Goal: Transaction & Acquisition: Purchase product/service

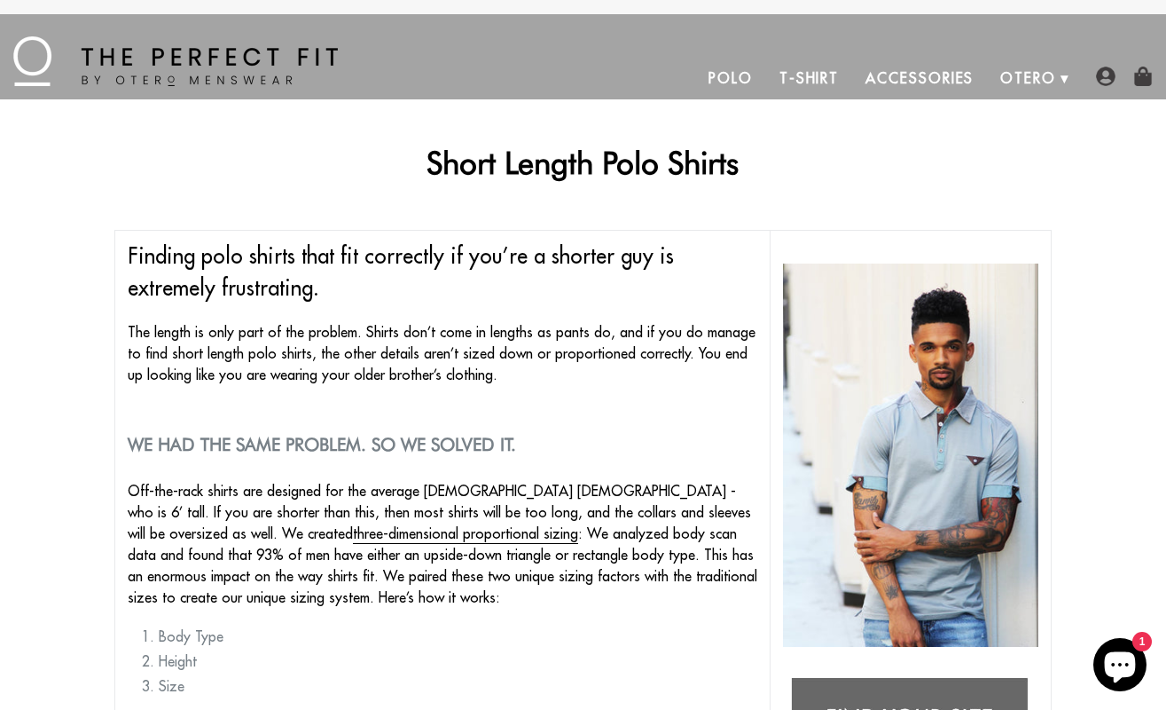
click at [732, 74] on link "Polo" at bounding box center [730, 78] width 71 height 43
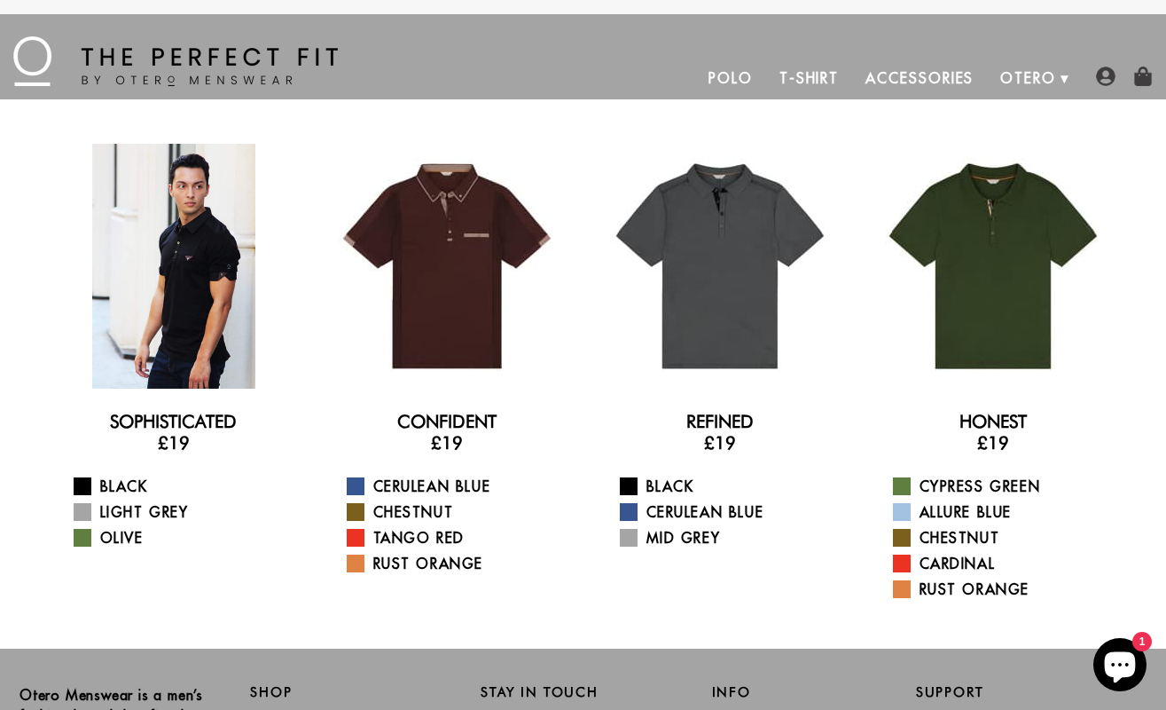
click at [182, 299] on div at bounding box center [173, 266] width 245 height 245
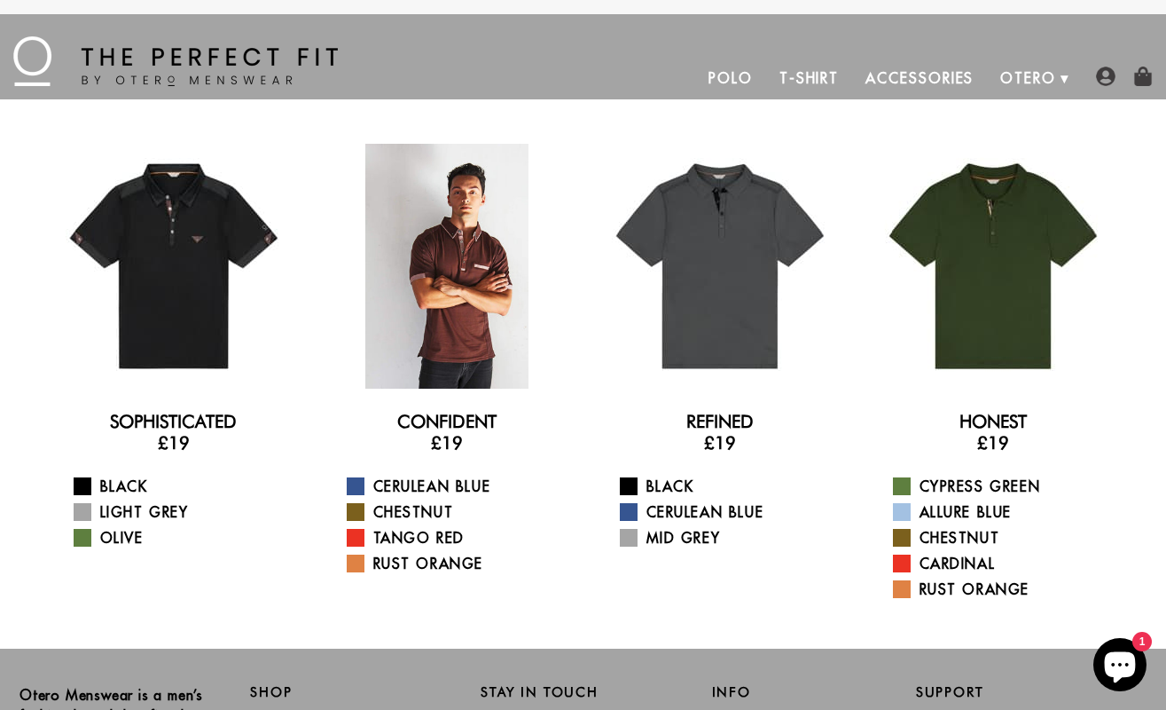
click at [476, 265] on div at bounding box center [447, 266] width 245 height 245
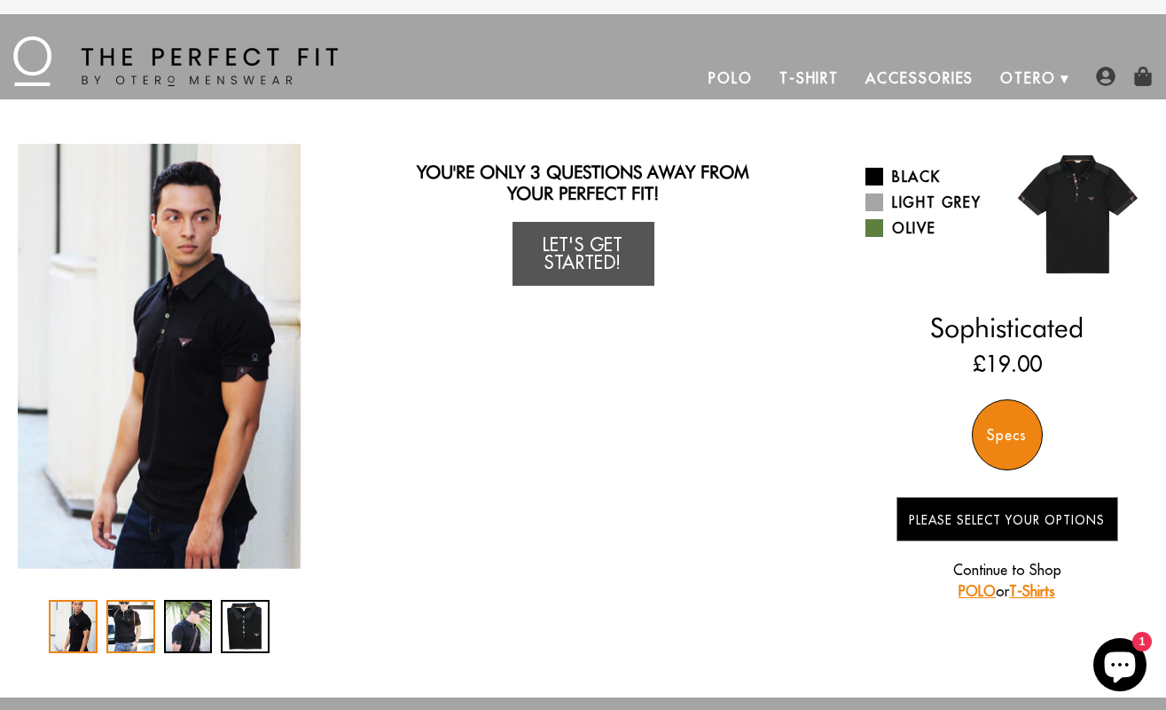
click at [127, 621] on div "2 / 4" at bounding box center [130, 626] width 49 height 53
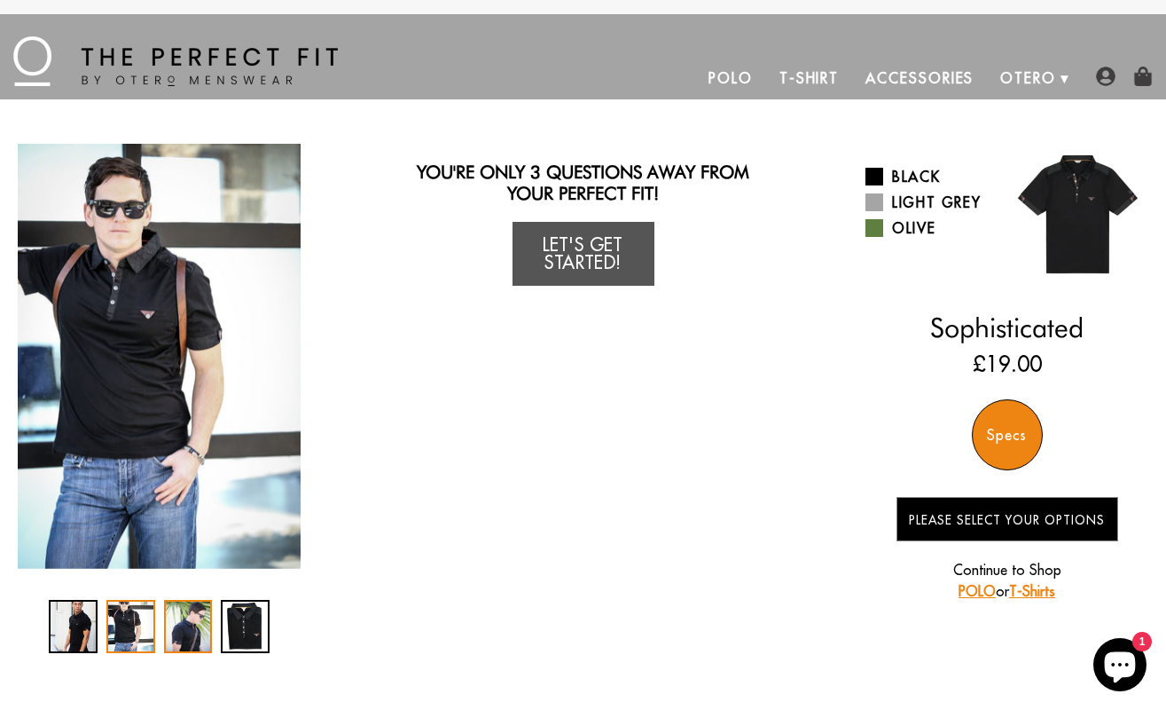
click at [169, 626] on div "3 / 4" at bounding box center [188, 626] width 49 height 53
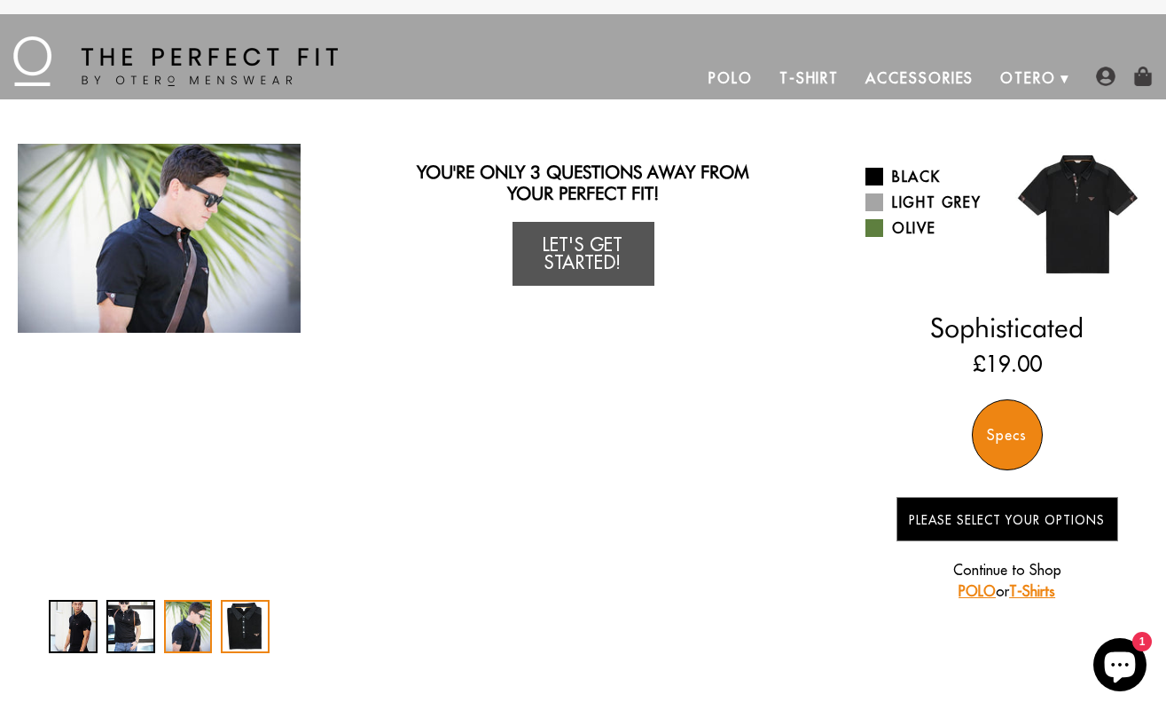
click at [231, 624] on div "4 / 4" at bounding box center [245, 626] width 49 height 53
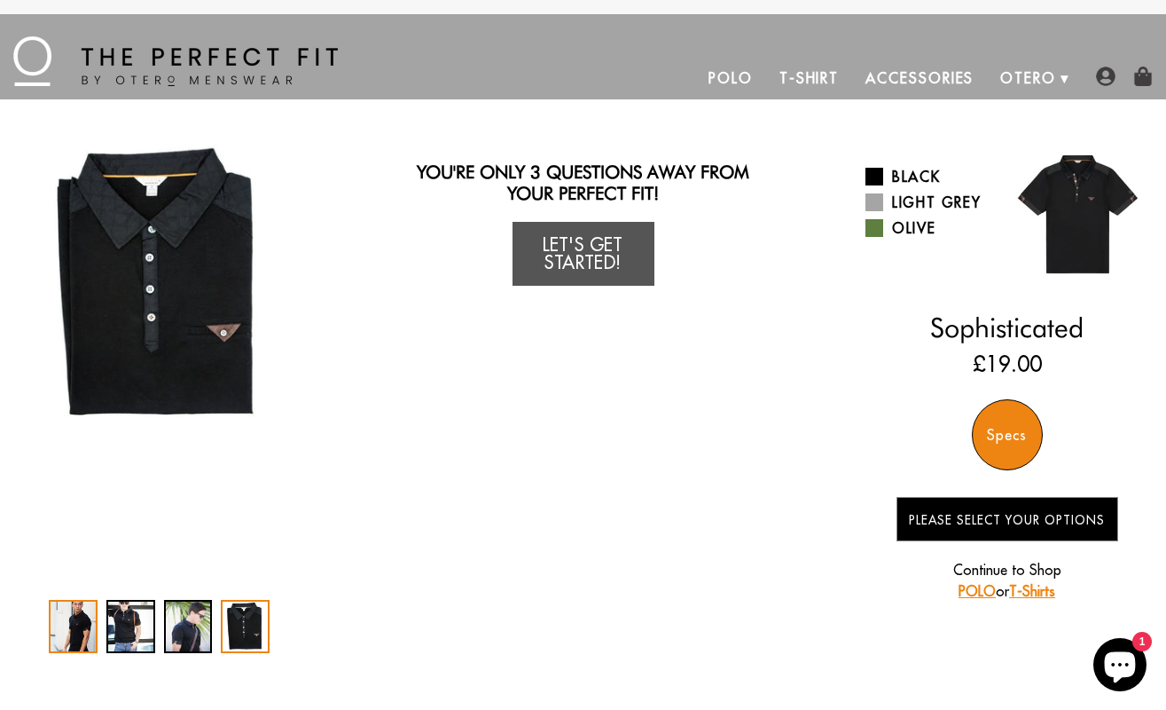
click at [65, 632] on div "1 / 4" at bounding box center [73, 626] width 49 height 53
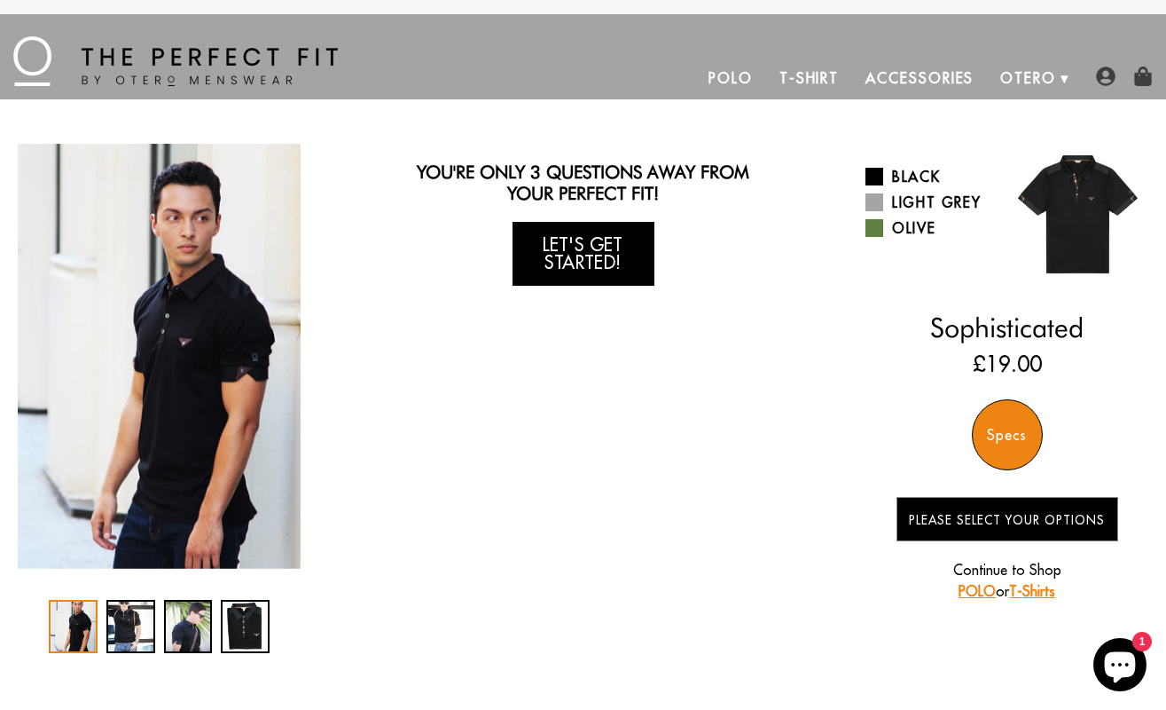
click at [589, 261] on link "Let's Get Started!" at bounding box center [584, 254] width 142 height 64
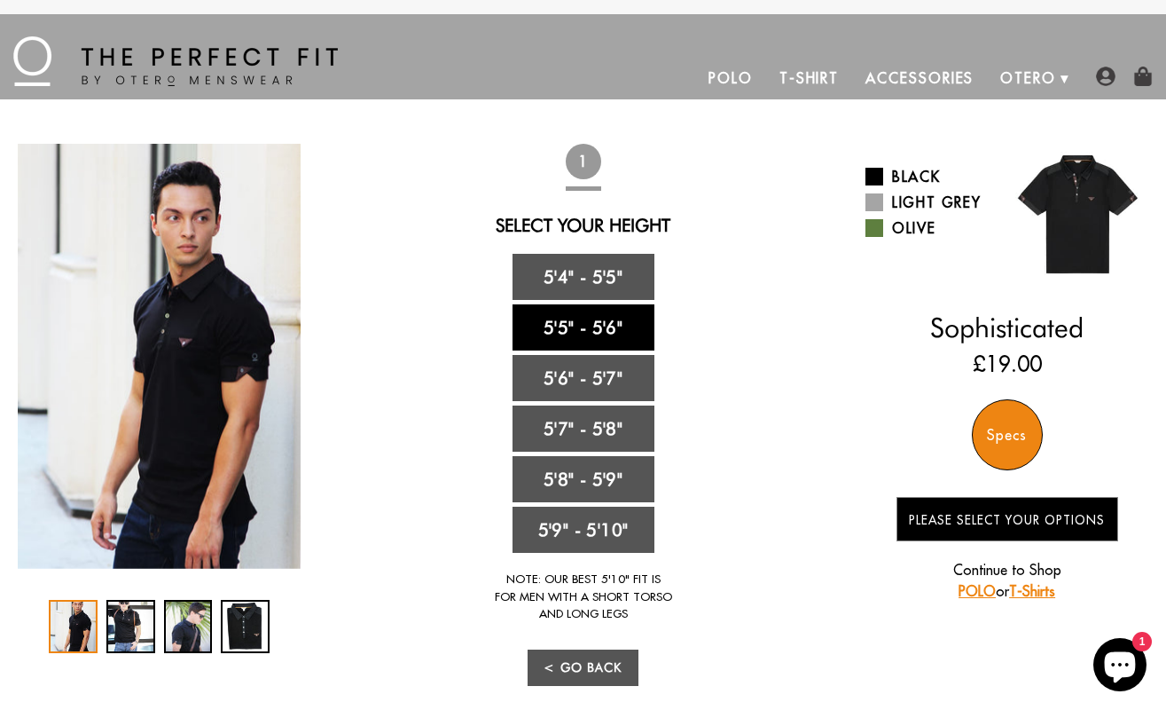
click at [554, 330] on link "5'5" - 5'6"" at bounding box center [584, 327] width 142 height 46
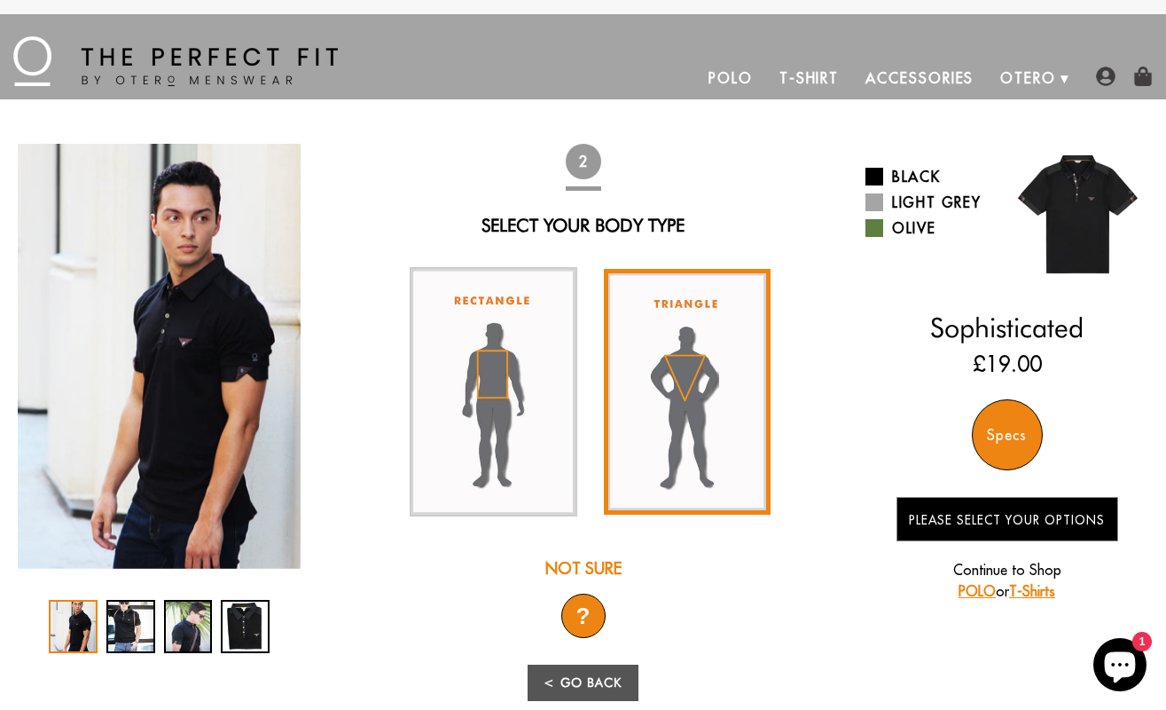
click at [664, 326] on img at bounding box center [687, 392] width 167 height 247
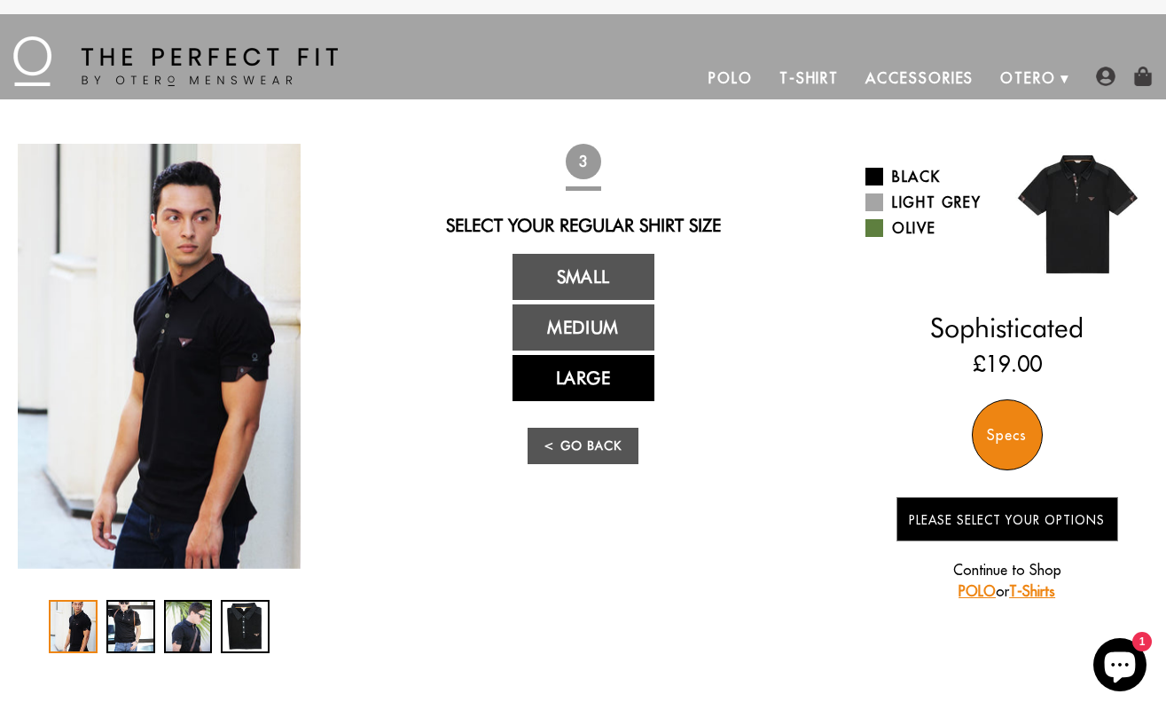
click at [575, 386] on link "Large" at bounding box center [584, 378] width 142 height 46
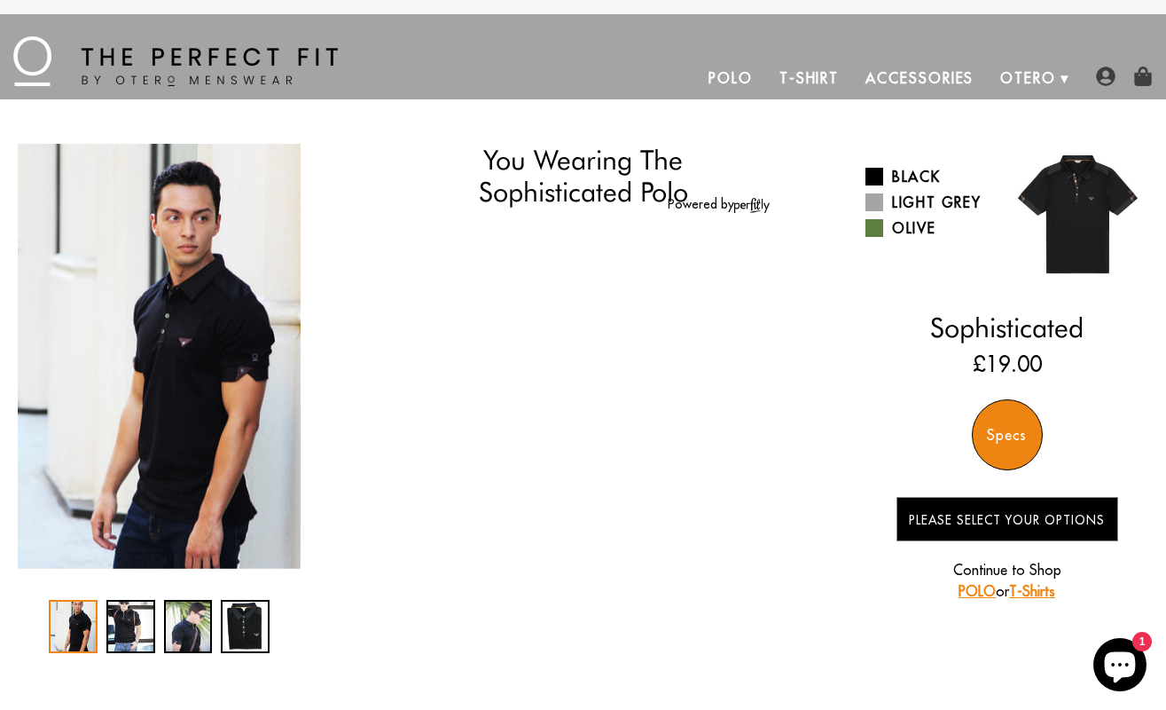
select select "55-56"
select select "triangle"
select select "L"
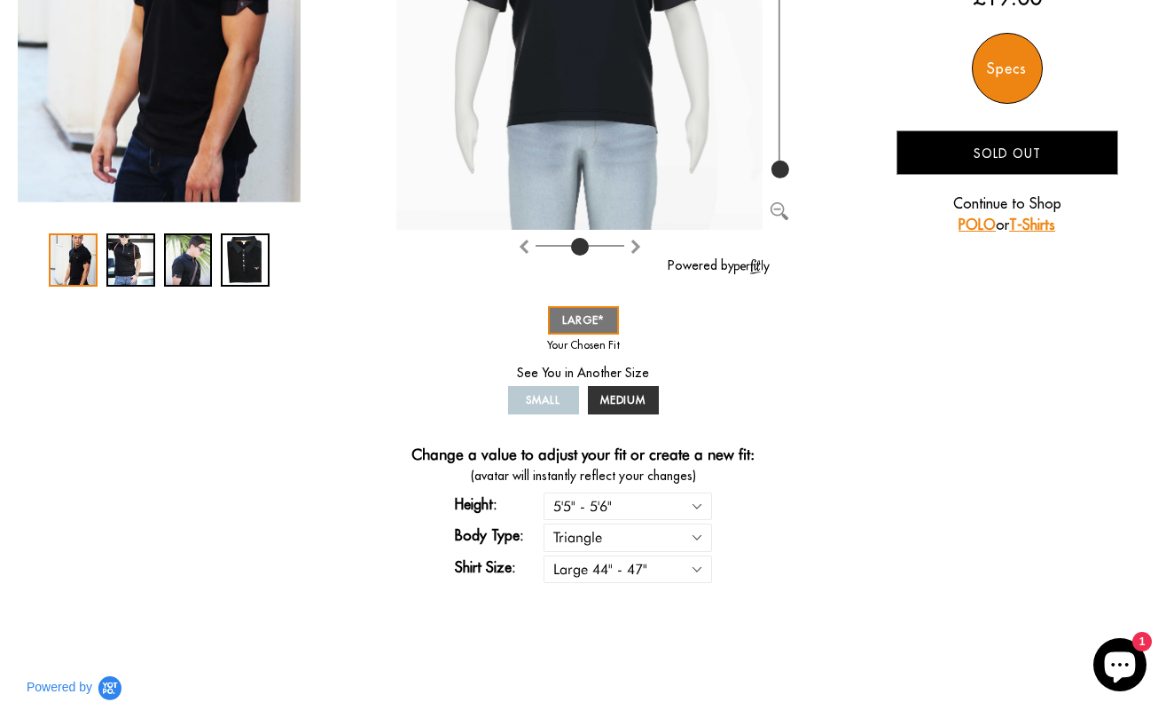
scroll to position [444, 0]
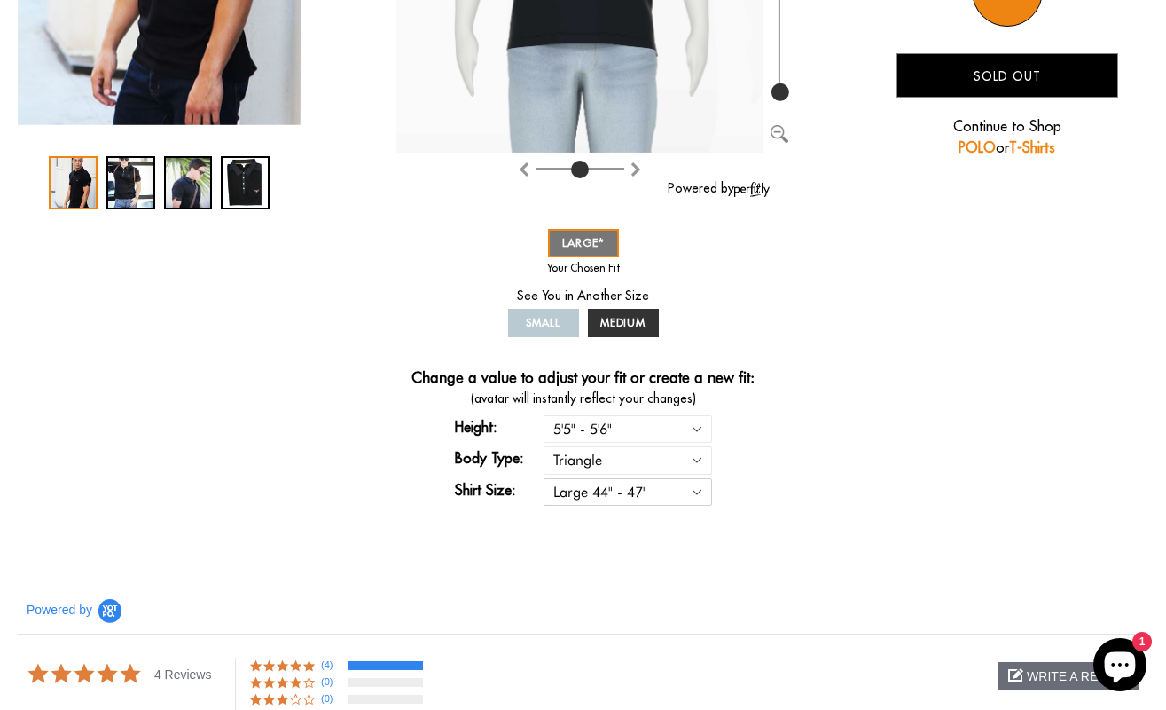
click at [619, 496] on select "Small 36" - 39" Medium 40" - 43" Large 44" - 47"" at bounding box center [628, 491] width 169 height 27
click at [544, 478] on select "Small 36" - 39" Medium 40" - 43" Large 44" - 47"" at bounding box center [628, 491] width 169 height 27
click at [962, 497] on div "You Wearing The Sophisticated Polo You're only 3 questions away from your perfe…" at bounding box center [583, 111] width 1131 height 822
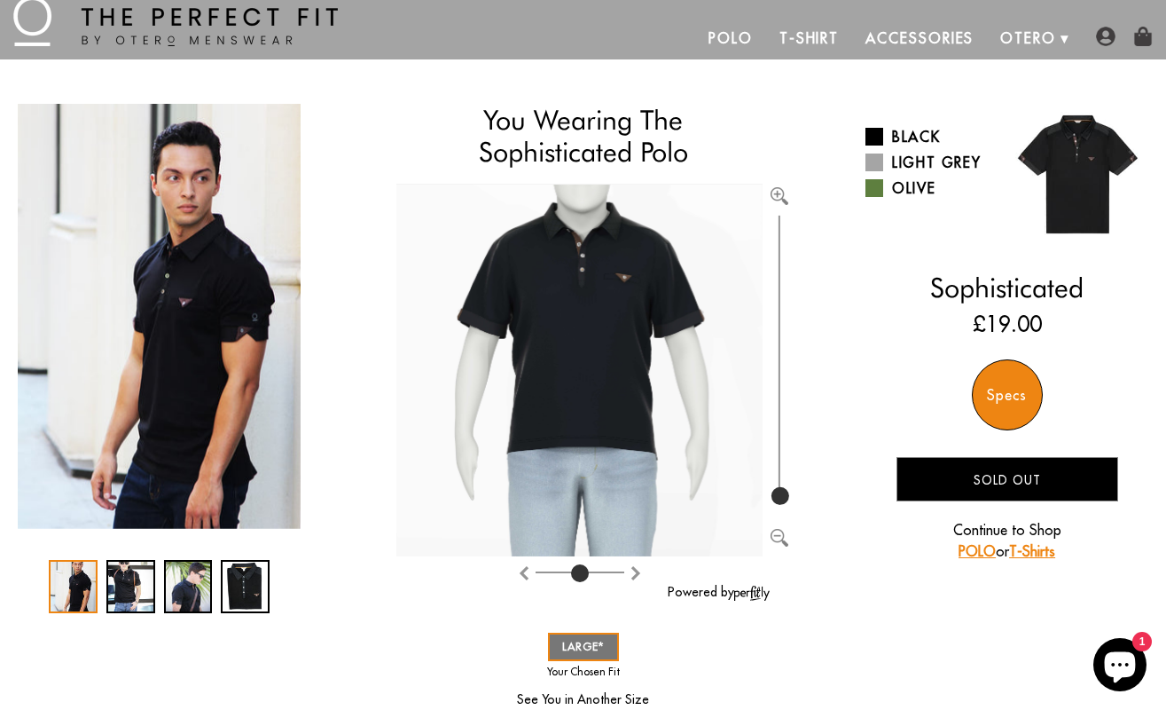
scroll to position [0, 0]
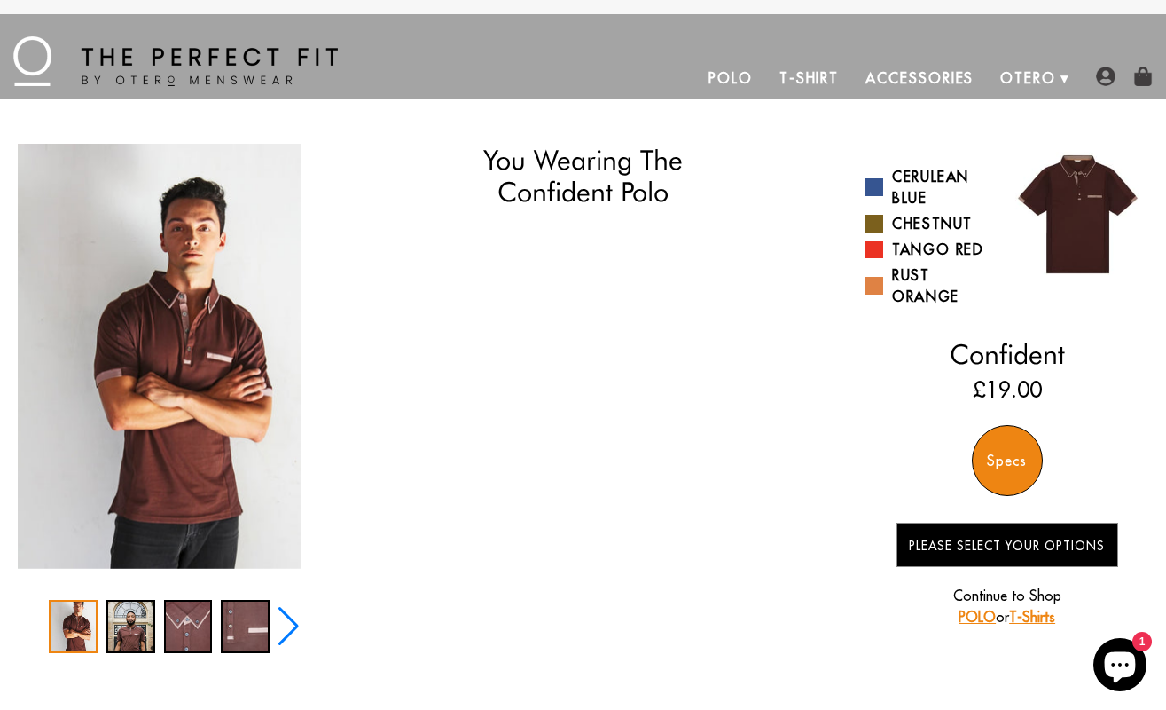
select select "55-56"
select select "triangle"
select select "L"
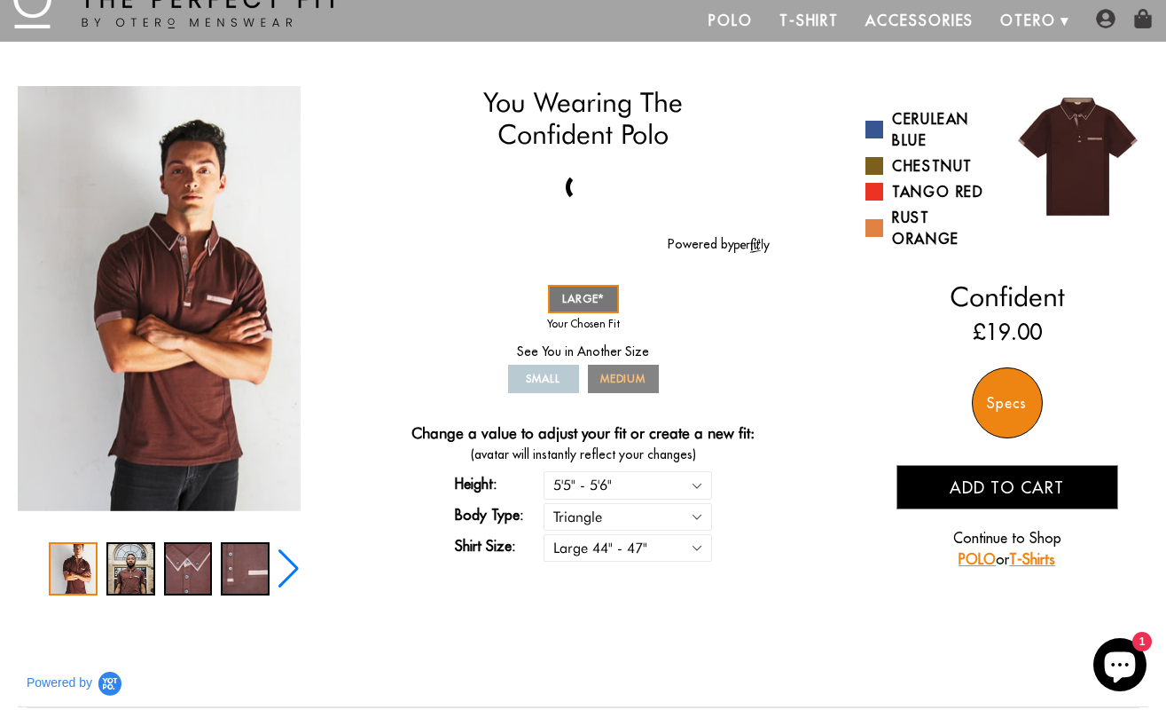
scroll to position [89, 0]
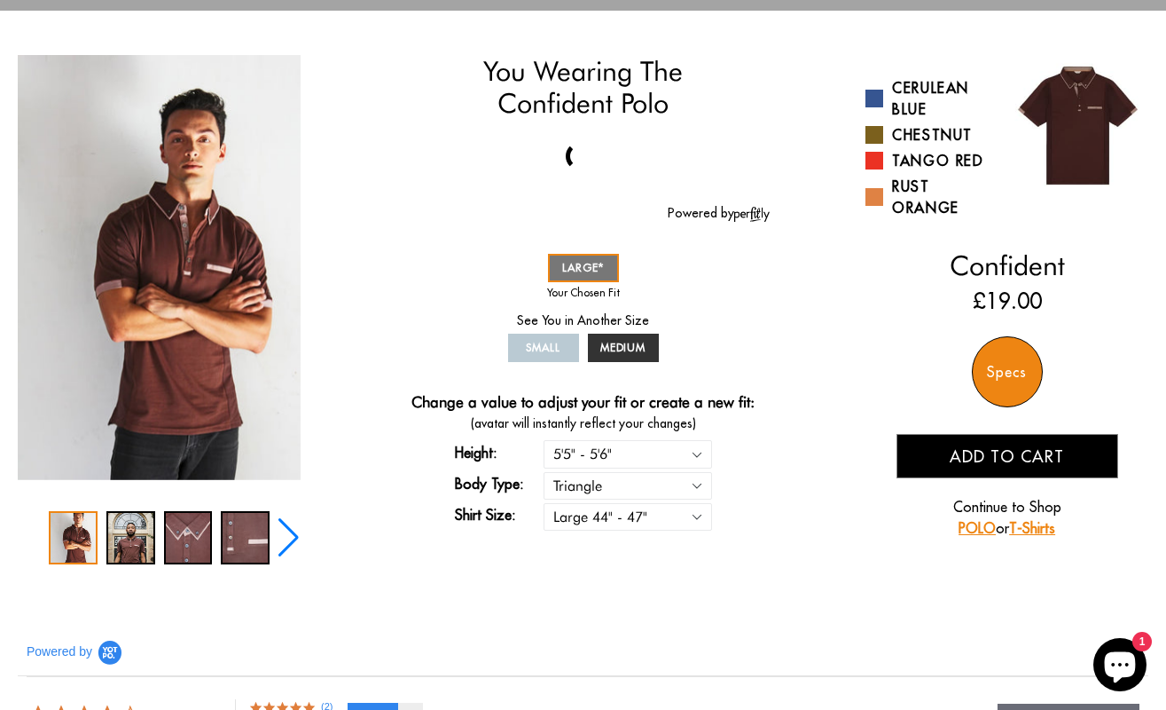
click at [964, 463] on span "Add to cart" at bounding box center [1007, 456] width 114 height 20
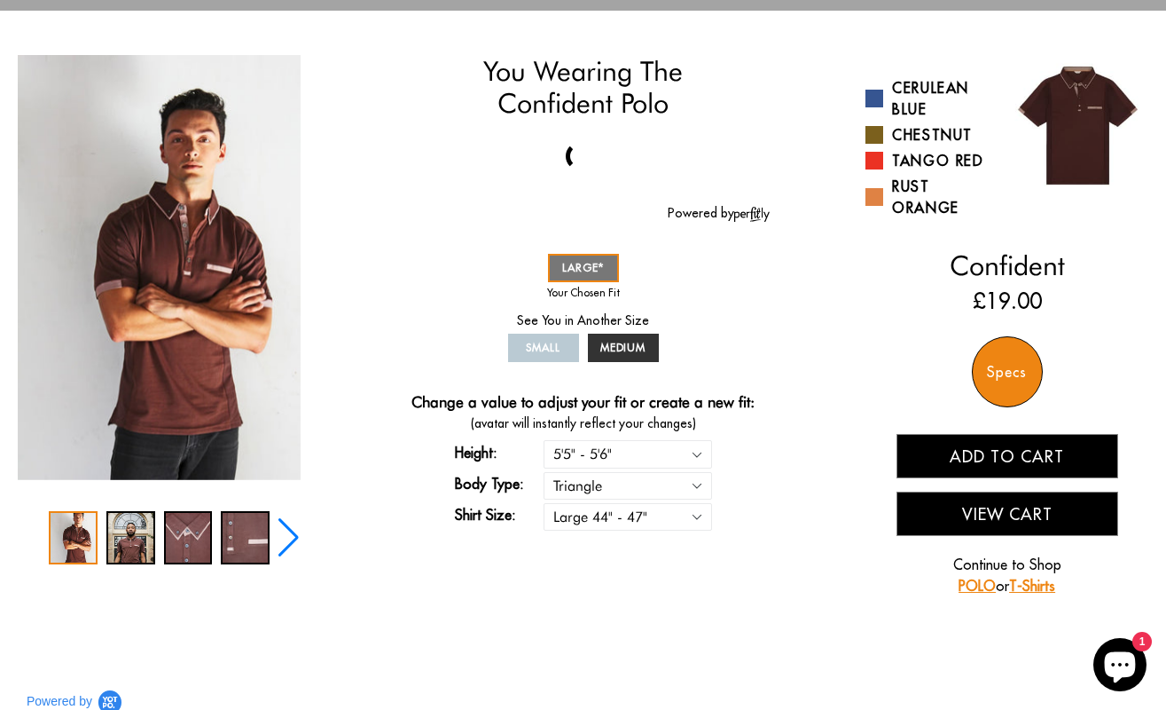
click at [1025, 451] on button "Add to cart" at bounding box center [1008, 456] width 222 height 44
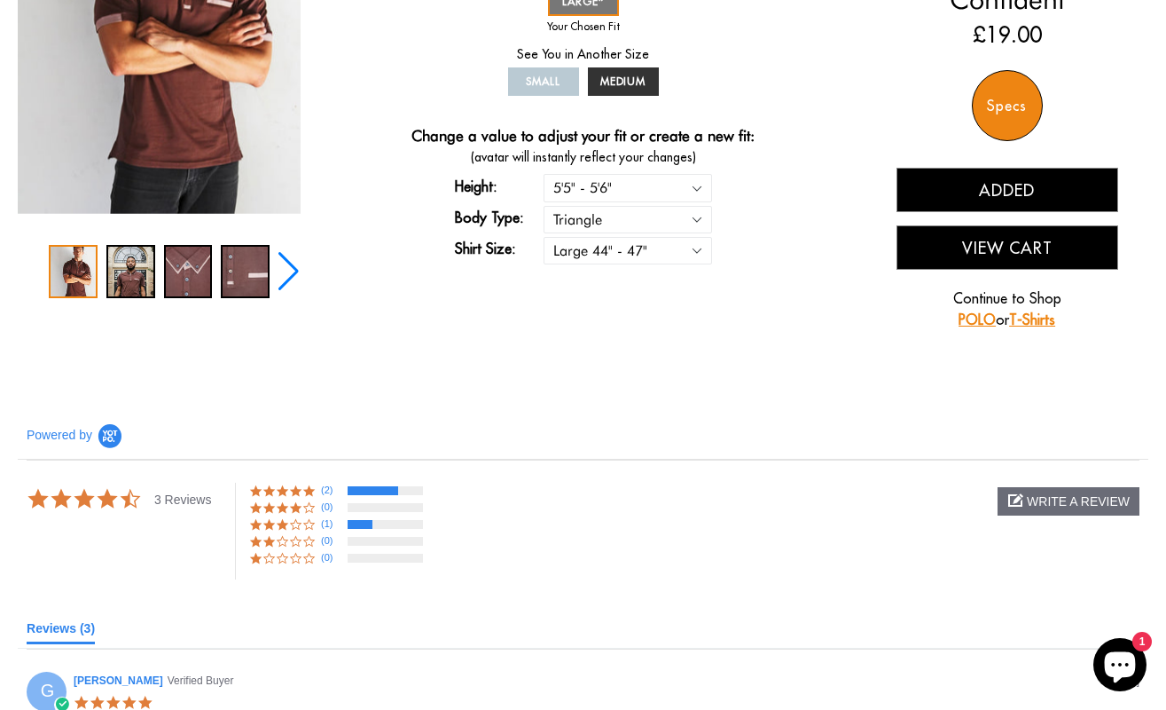
scroll to position [0, 0]
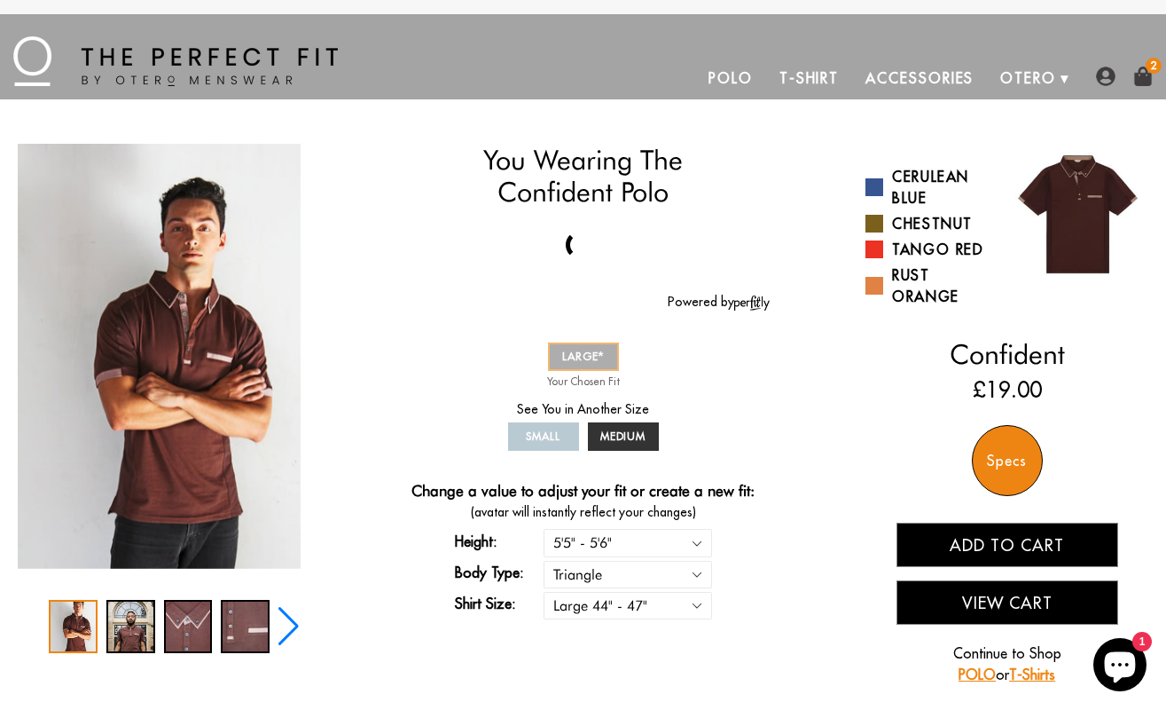
click at [593, 357] on span "LARGE" at bounding box center [583, 355] width 43 height 13
click at [738, 77] on link "Polo" at bounding box center [730, 78] width 71 height 43
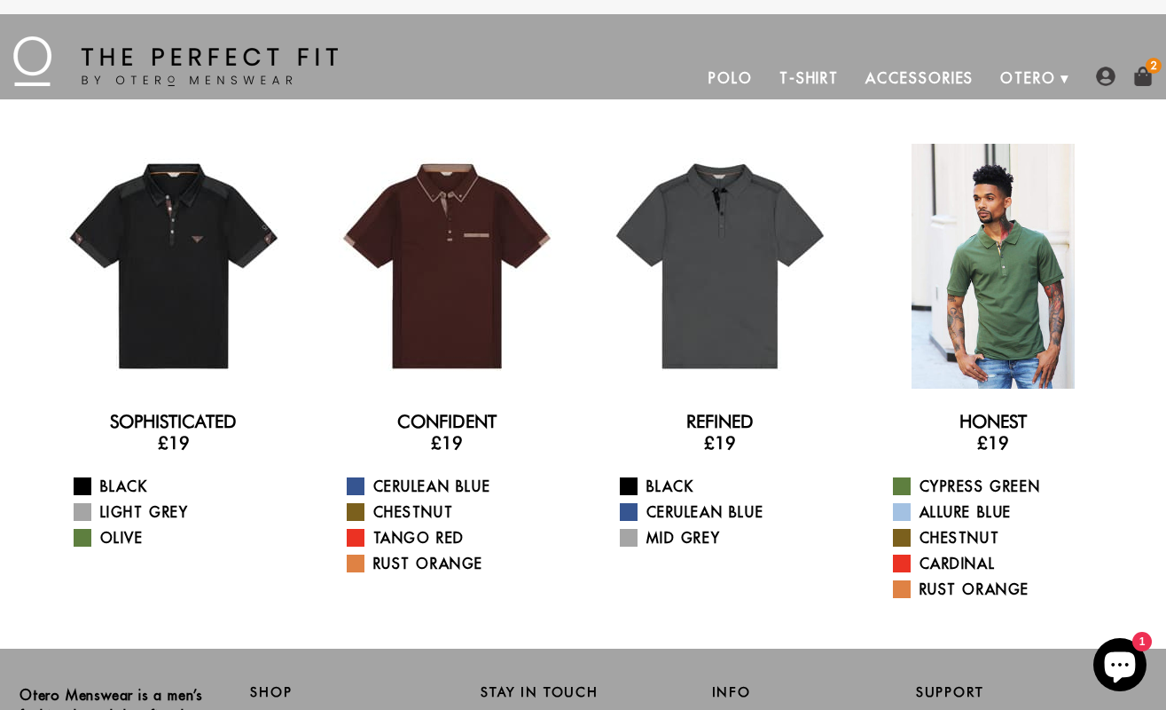
click at [993, 280] on div at bounding box center [993, 266] width 245 height 245
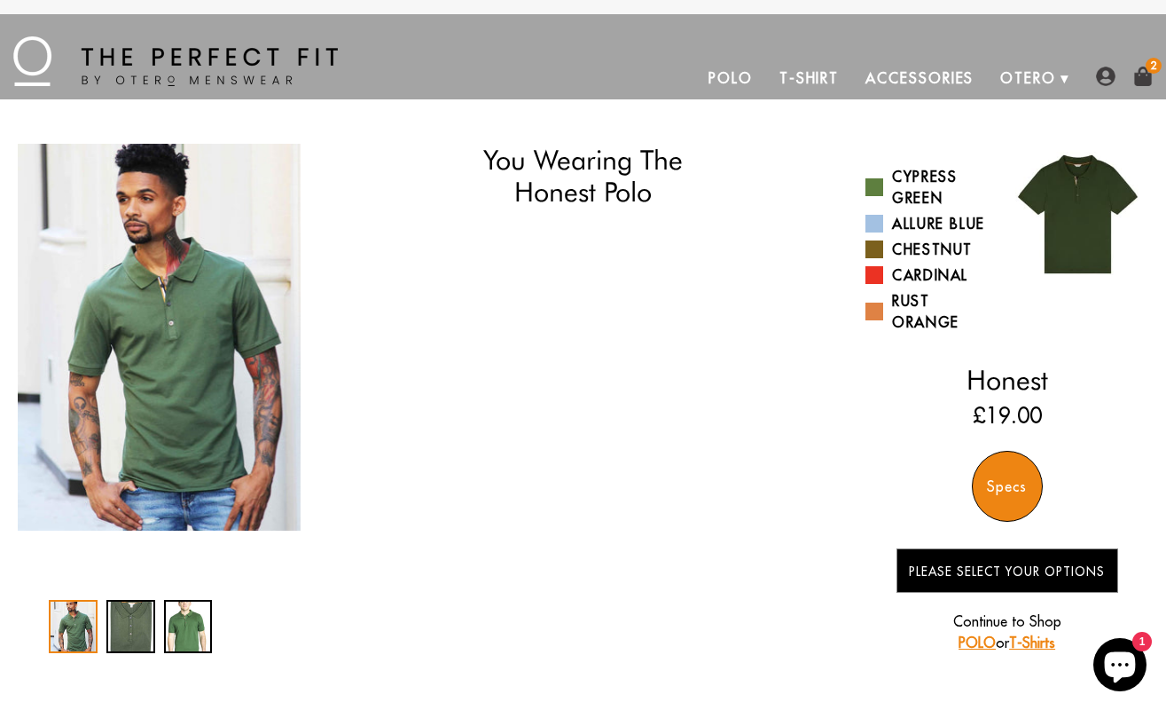
select select "55-56"
select select "triangle"
select select "L"
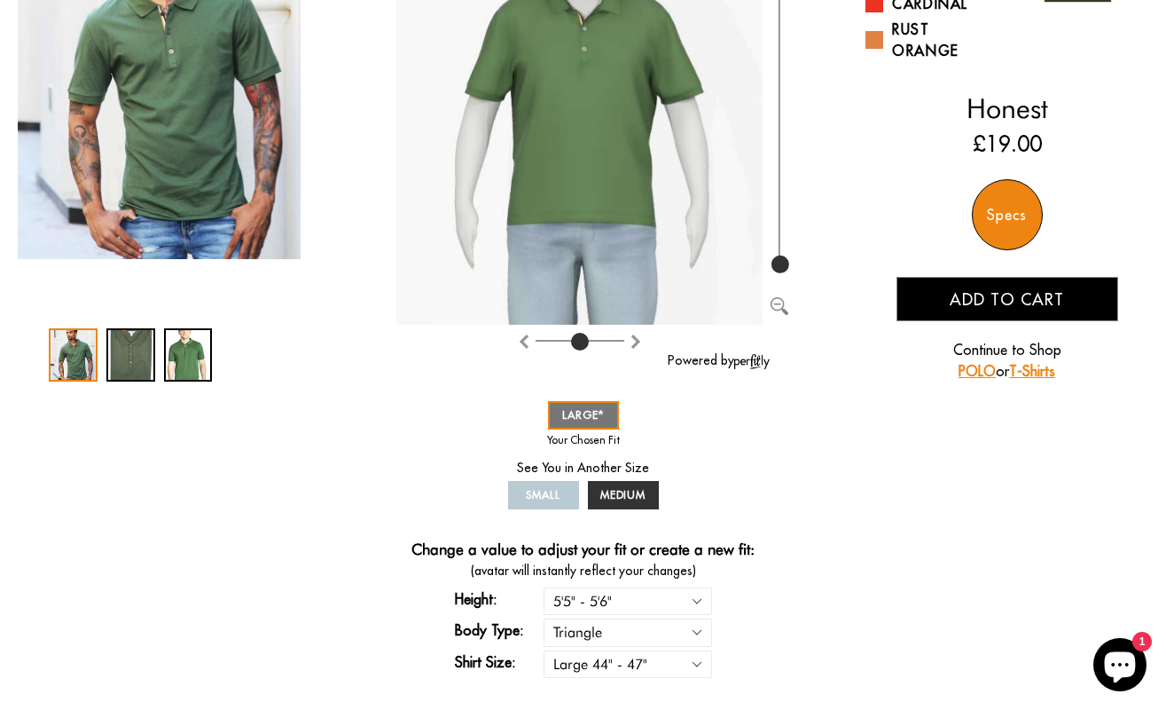
scroll to position [444, 0]
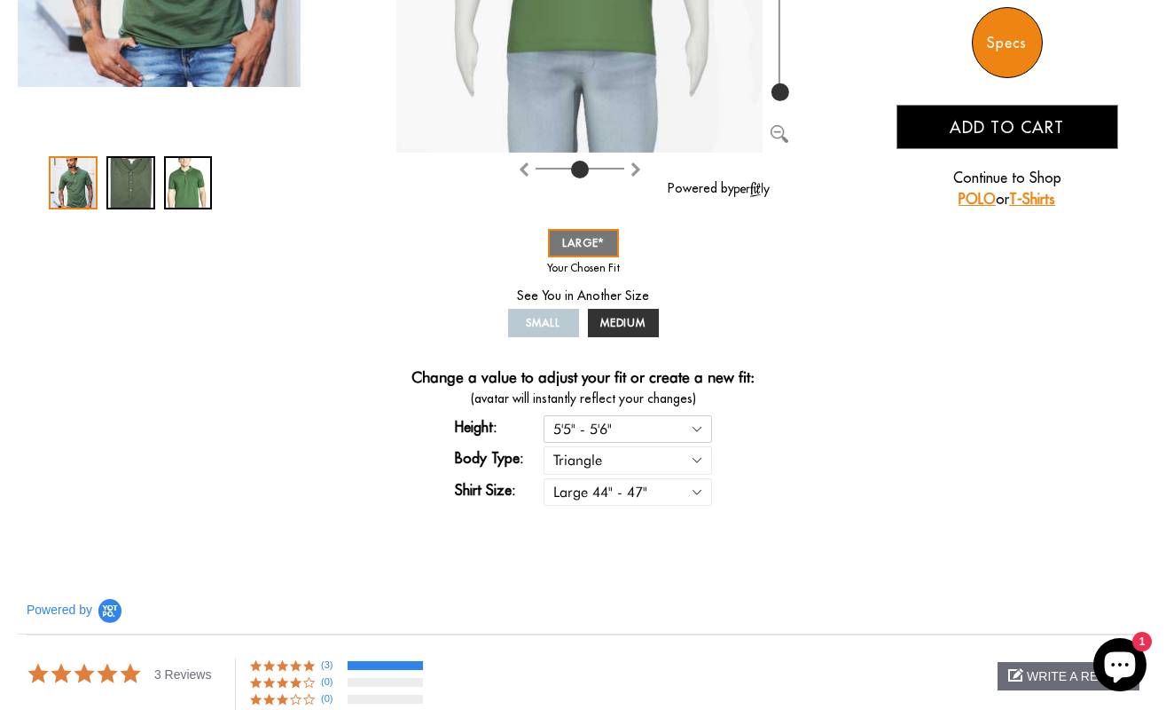
click at [589, 429] on select "5'4" - 5'5" 5'5" - 5'6" 5'6" - 5'7" 5'7" - 5'8" 5'8" - 5'9" 5'9" - 5'10"" at bounding box center [628, 428] width 169 height 27
click at [544, 415] on select "5'4" - 5'5" 5'5" - 5'6" 5'6" - 5'7" 5'7" - 5'8" 5'8" - 5'9" 5'9" - 5'10"" at bounding box center [628, 428] width 169 height 27
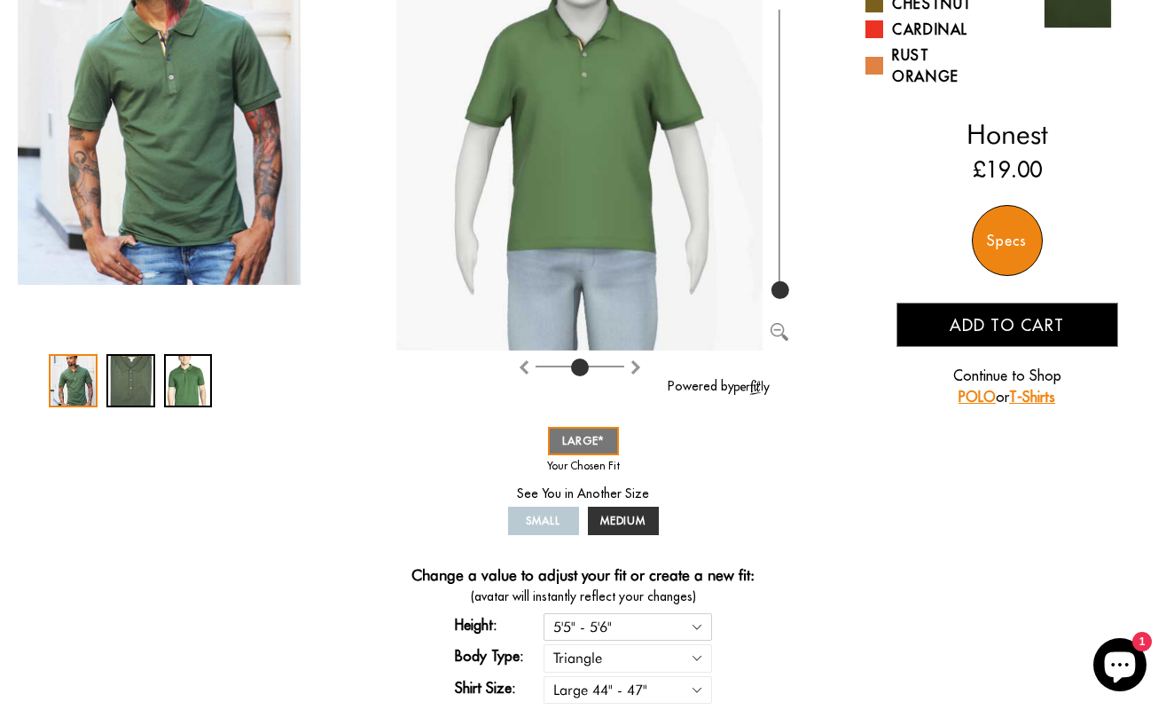
scroll to position [177, 0]
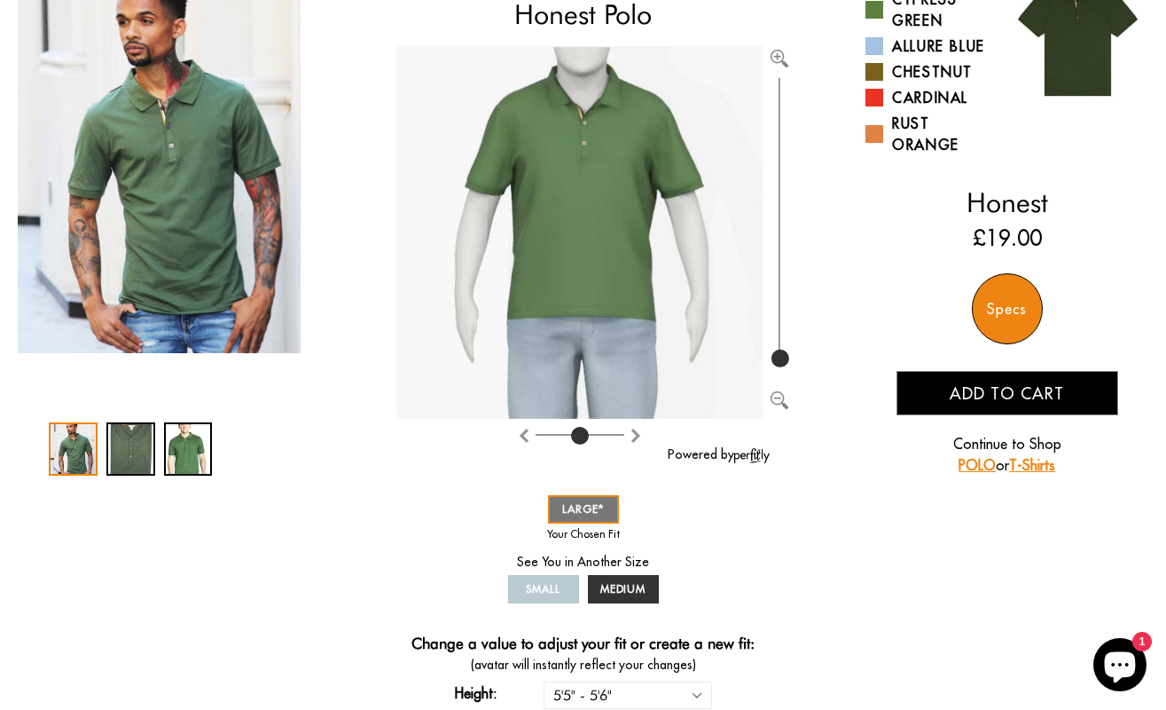
click at [962, 399] on span "Add to cart" at bounding box center [1007, 393] width 114 height 20
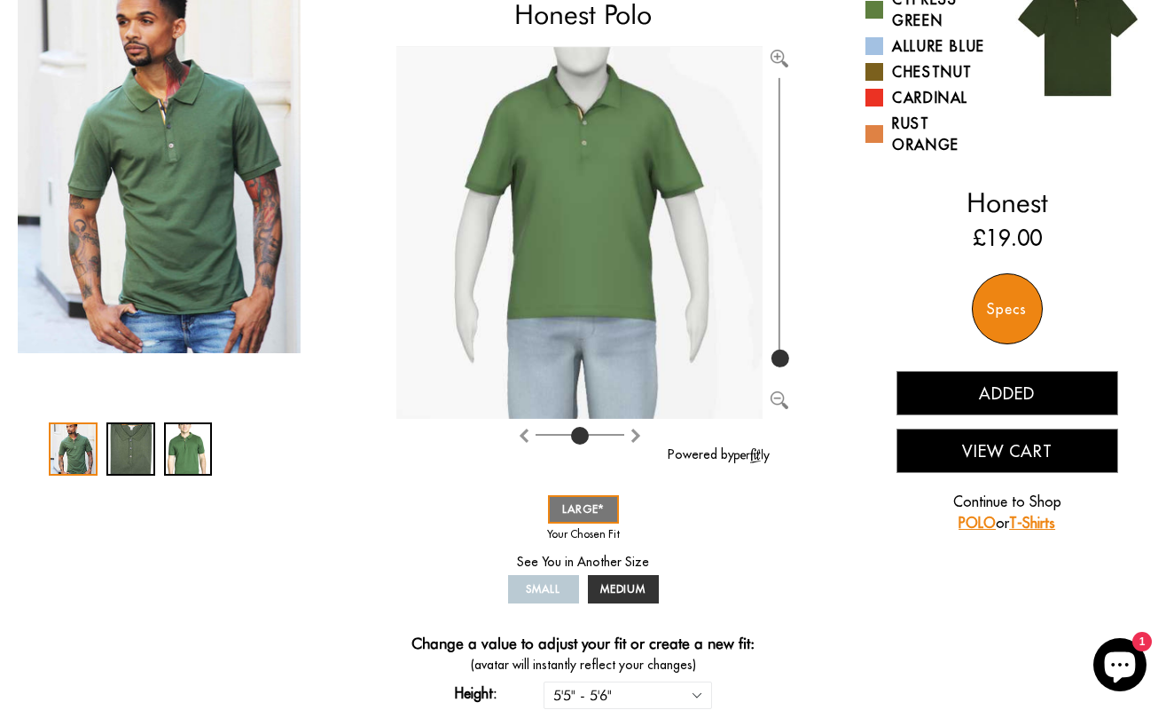
click at [1038, 522] on link "T-Shirts" at bounding box center [1032, 523] width 46 height 18
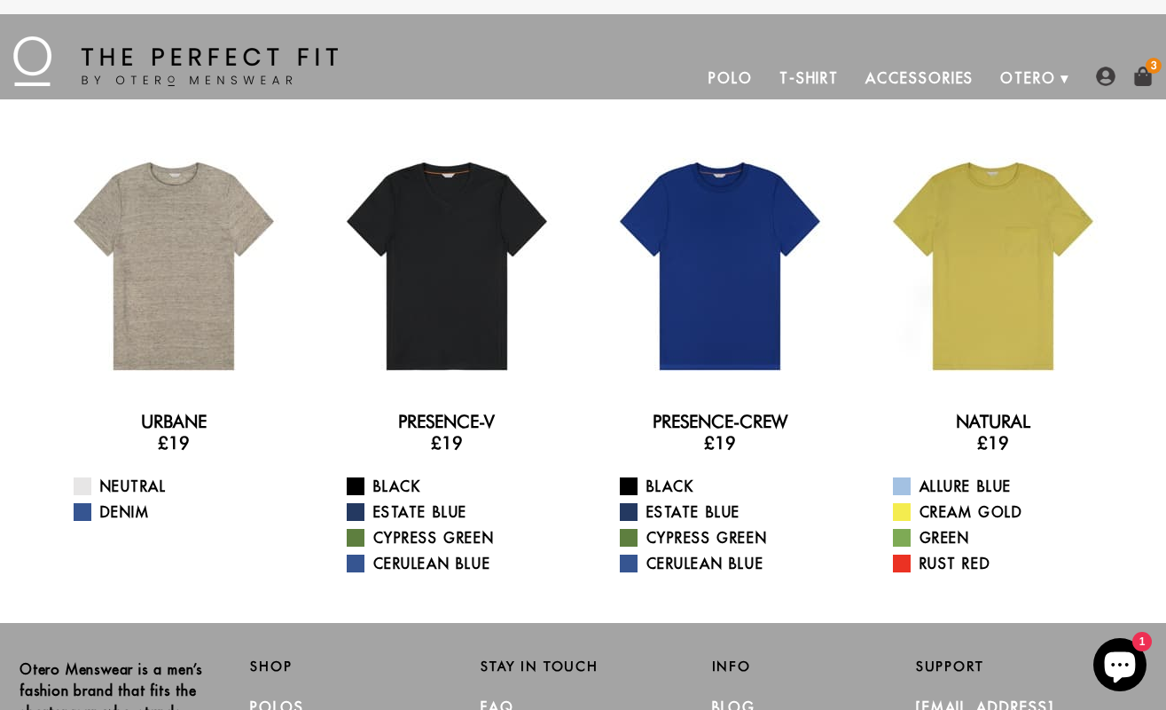
click at [1146, 70] on img at bounding box center [1144, 77] width 20 height 20
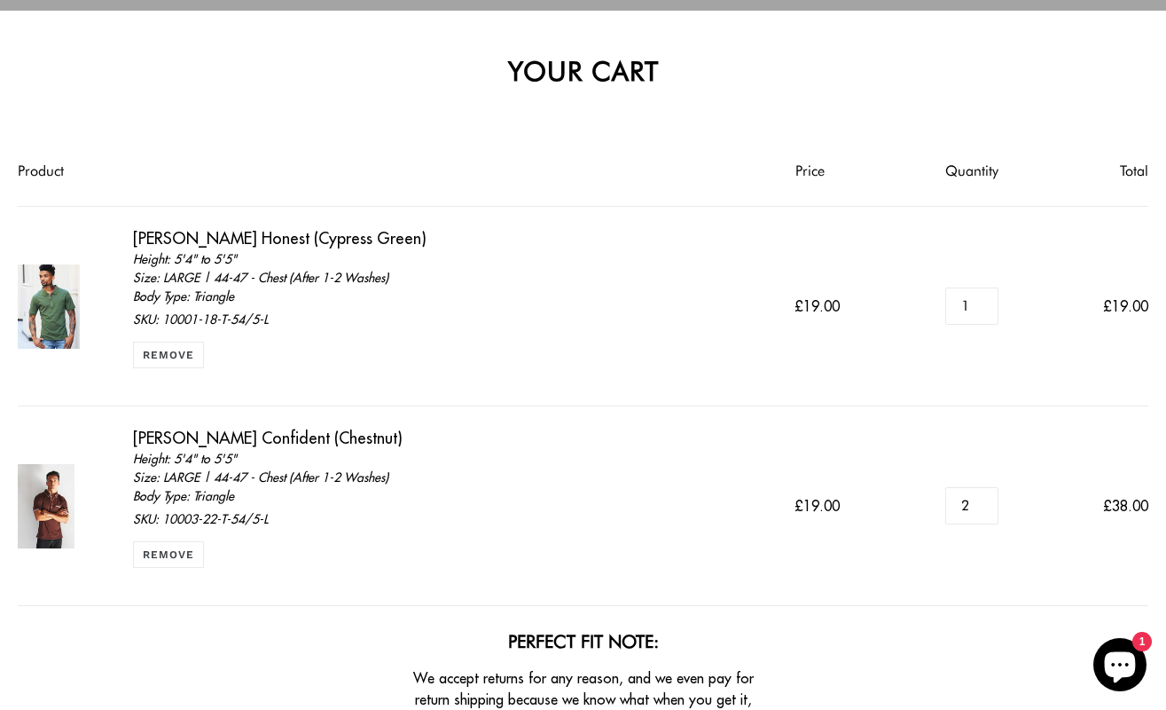
scroll to position [177, 0]
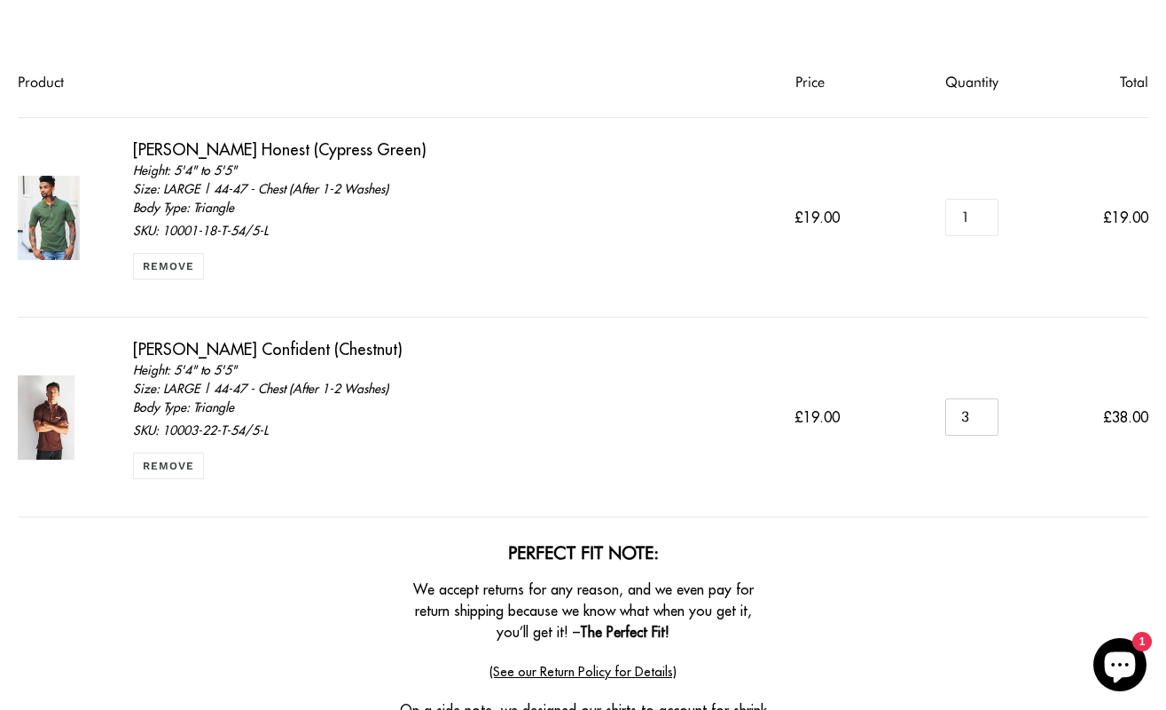
type input "3"
click at [984, 412] on input "3" at bounding box center [972, 416] width 53 height 36
click at [983, 426] on input "3" at bounding box center [972, 416] width 53 height 36
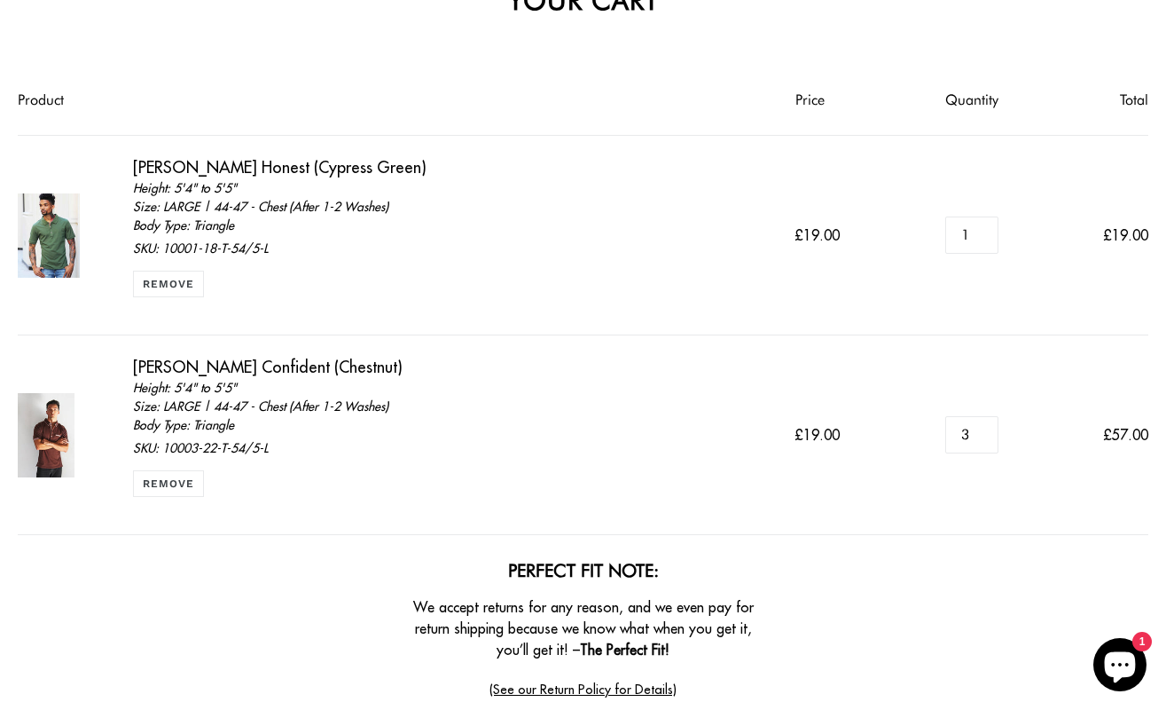
scroll to position [177, 0]
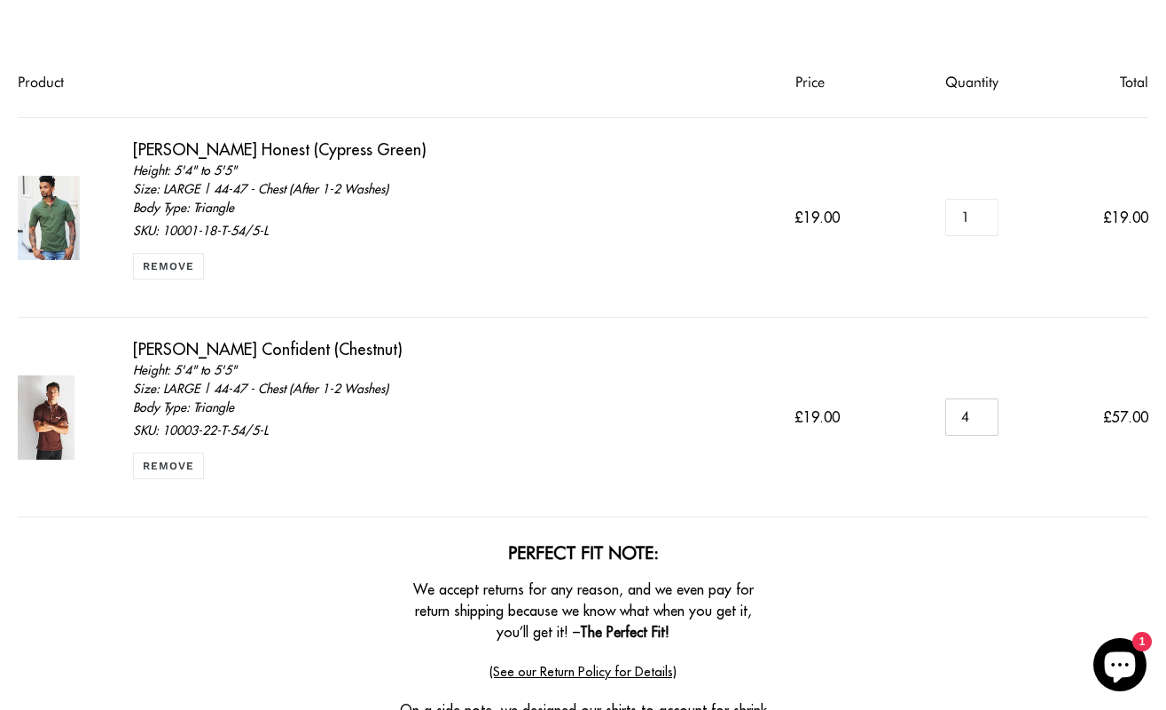
click at [980, 411] on input "4" at bounding box center [972, 416] width 53 height 36
click at [985, 422] on input "3" at bounding box center [972, 416] width 53 height 36
click at [988, 422] on input "2" at bounding box center [972, 416] width 53 height 36
type input "1"
click at [987, 422] on input "1" at bounding box center [972, 416] width 53 height 36
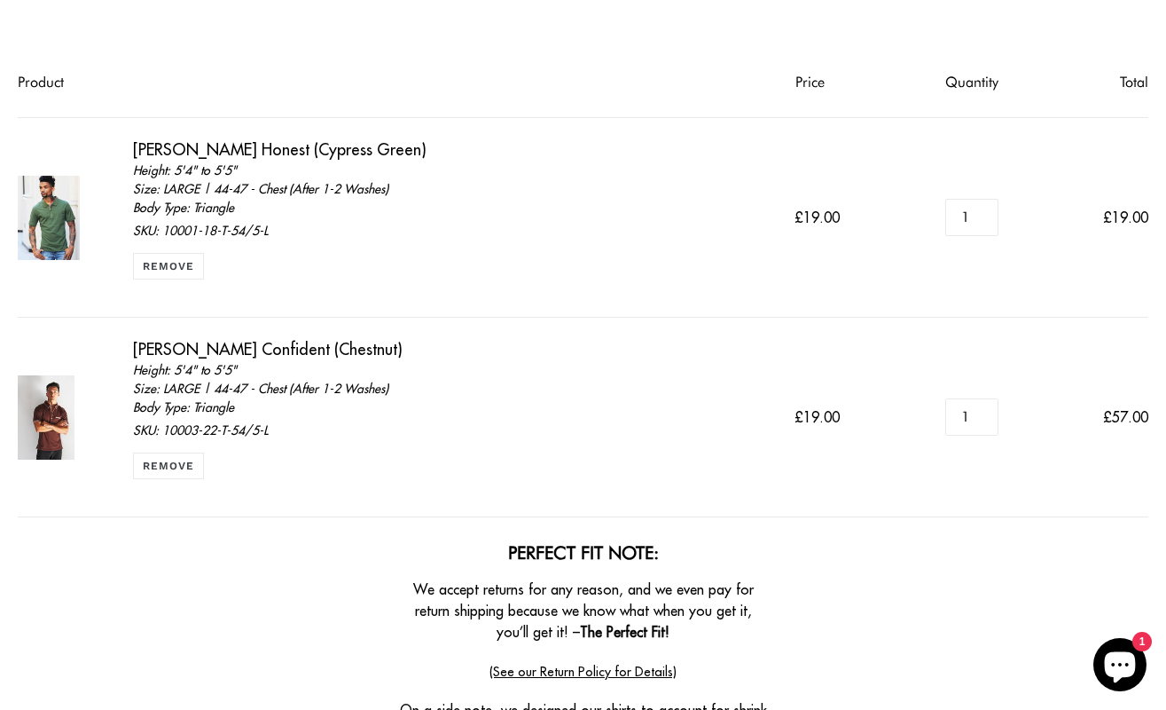
click at [1021, 489] on td "Remove Quantity 1 Update" at bounding box center [972, 418] width 132 height 200
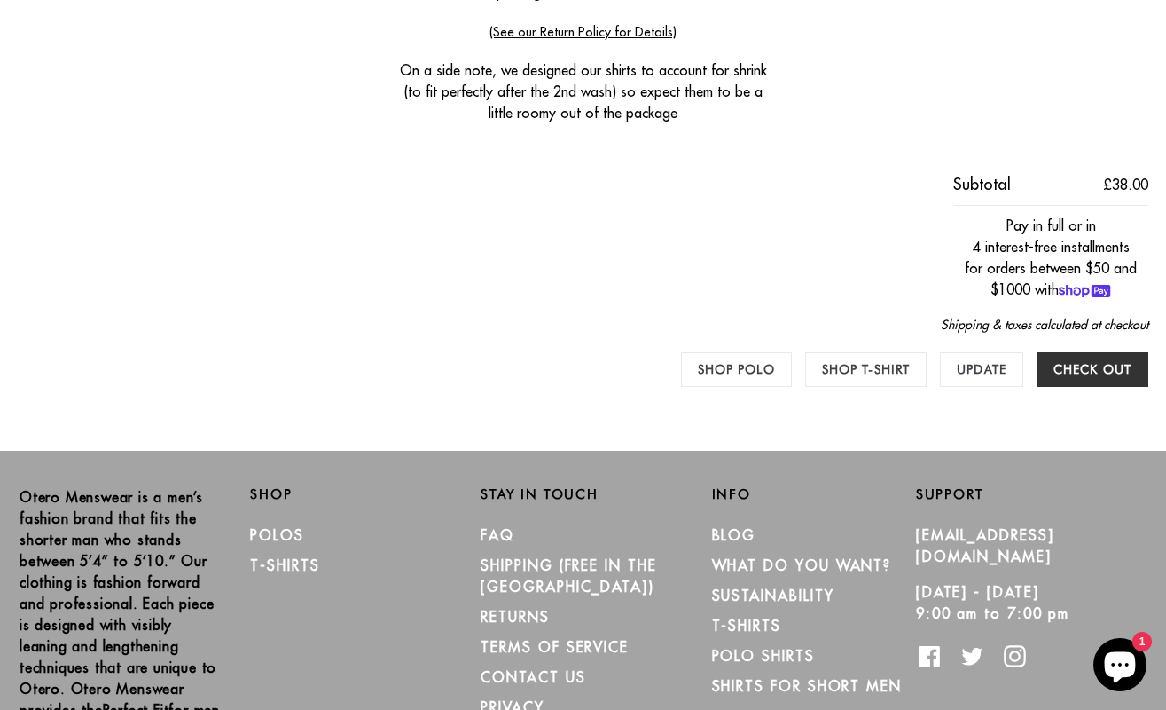
scroll to position [887, 0]
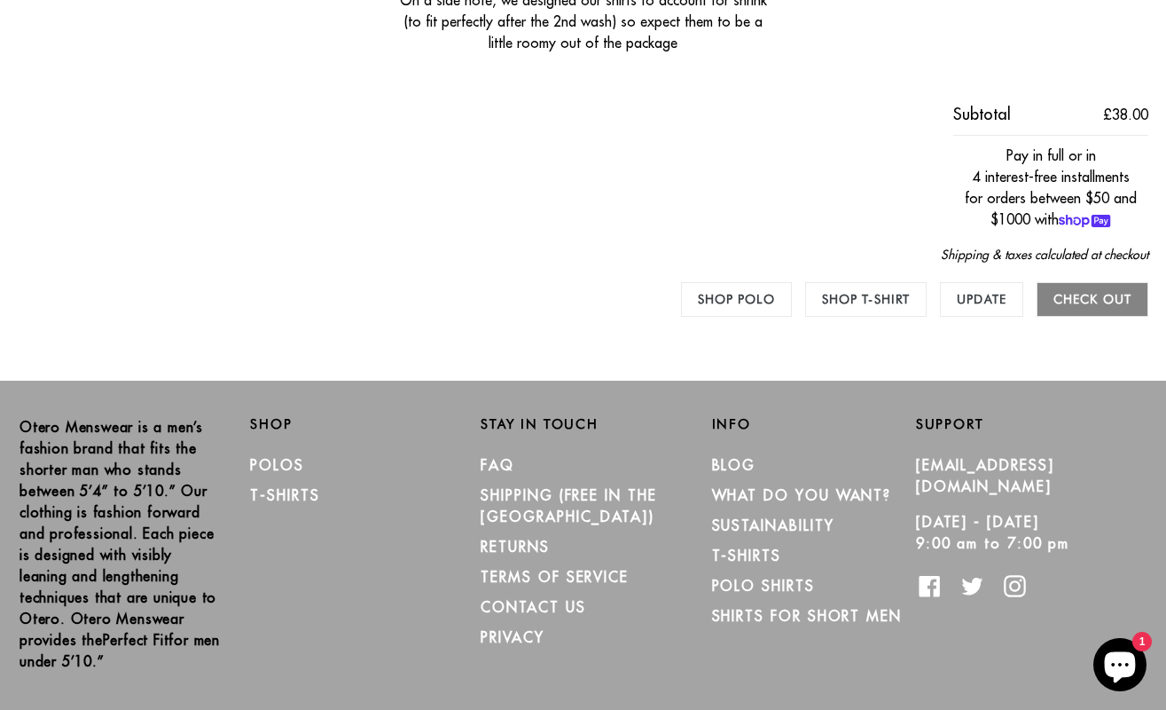
click at [1119, 301] on input "Check out" at bounding box center [1093, 299] width 112 height 35
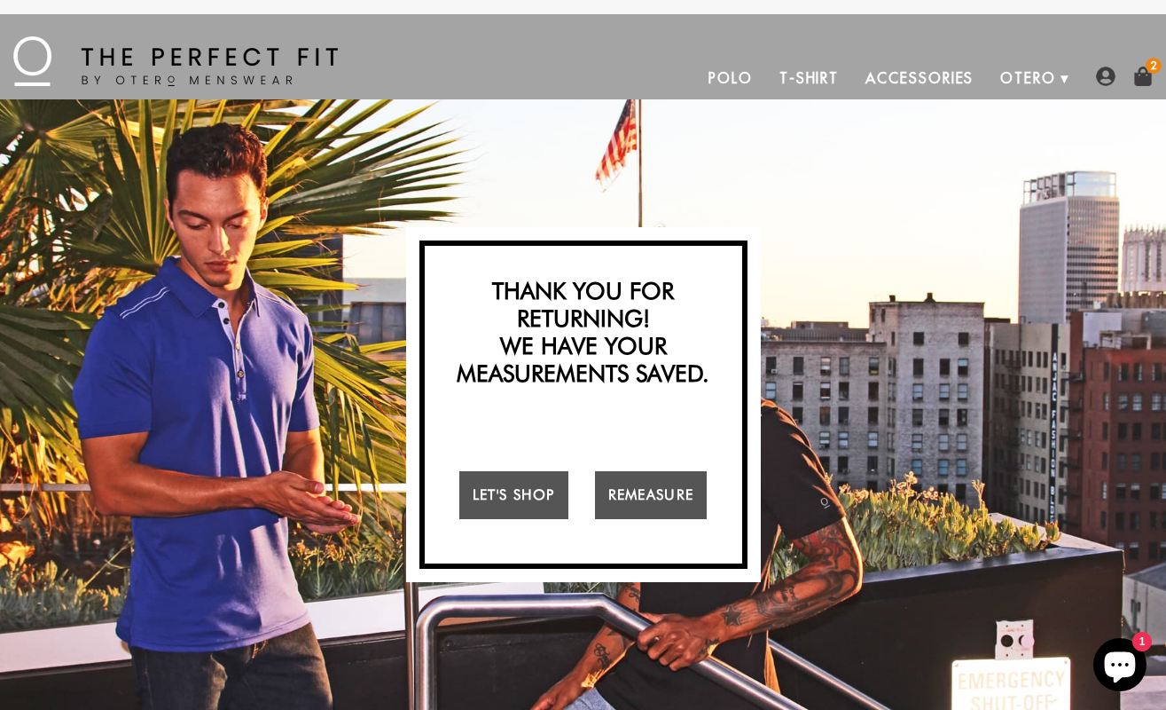
click at [1144, 72] on img at bounding box center [1144, 77] width 20 height 20
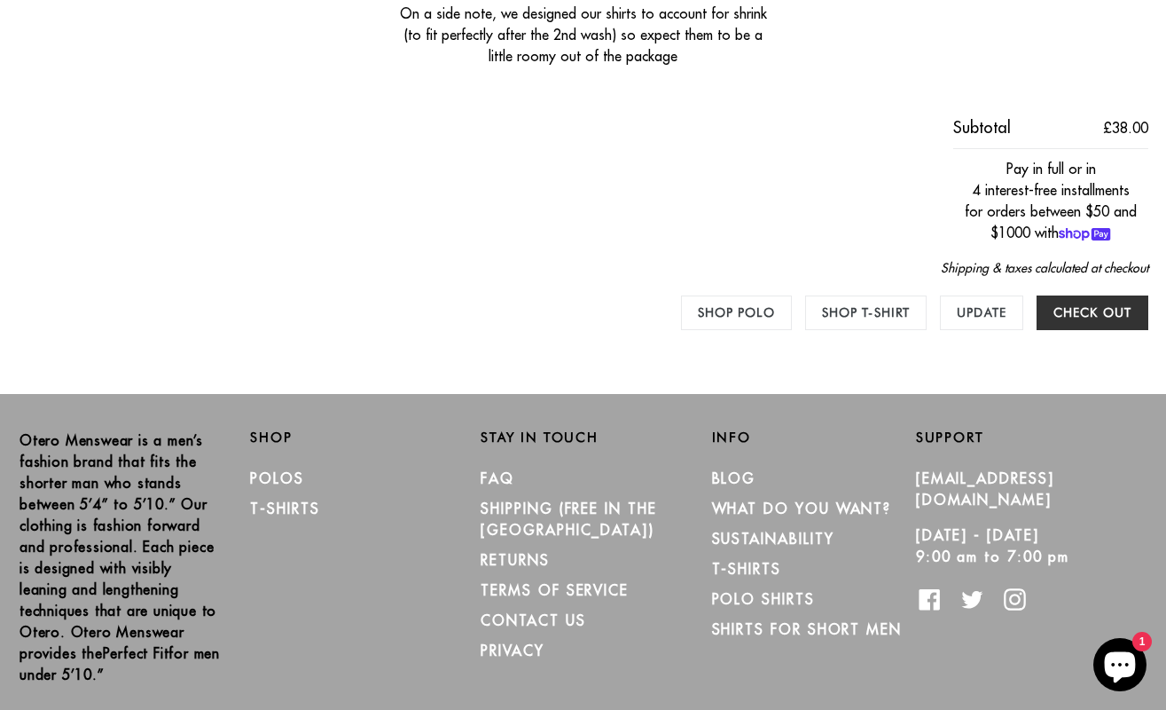
scroll to position [887, 0]
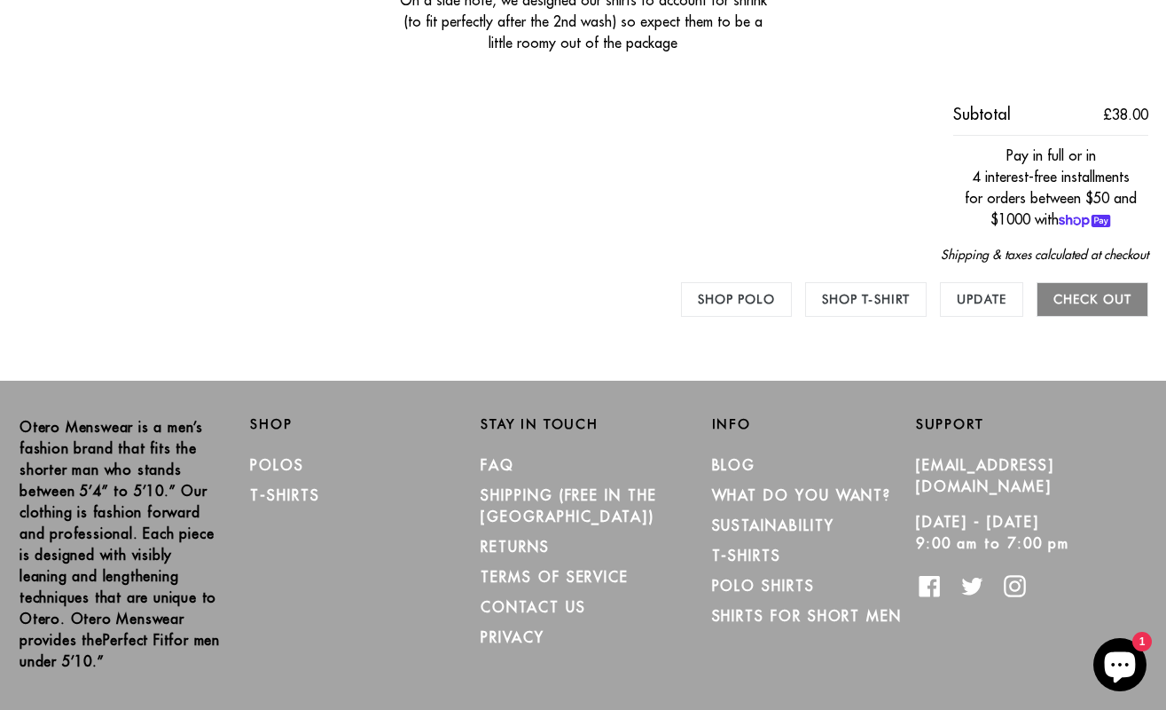
click at [1108, 296] on input "Check out" at bounding box center [1093, 299] width 112 height 35
